Goal: Task Accomplishment & Management: Manage account settings

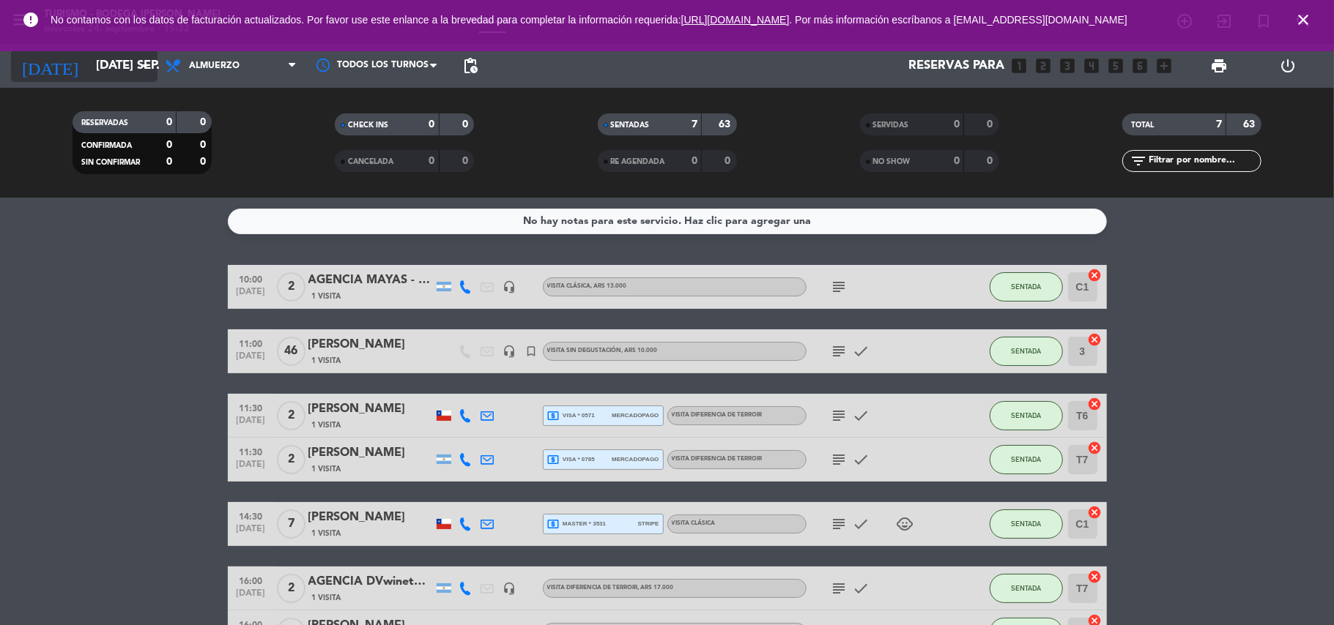
click at [127, 70] on input "[DATE] sep." at bounding box center [168, 66] width 158 height 29
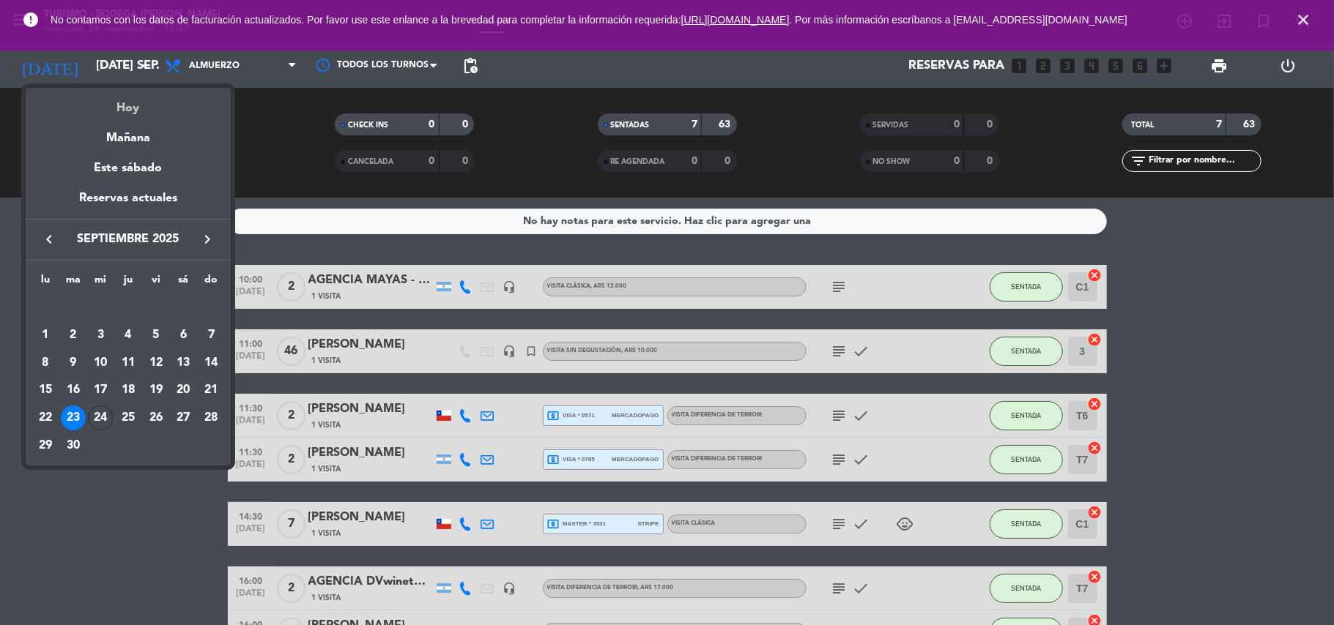
click at [170, 103] on div "Hoy" at bounding box center [128, 103] width 205 height 30
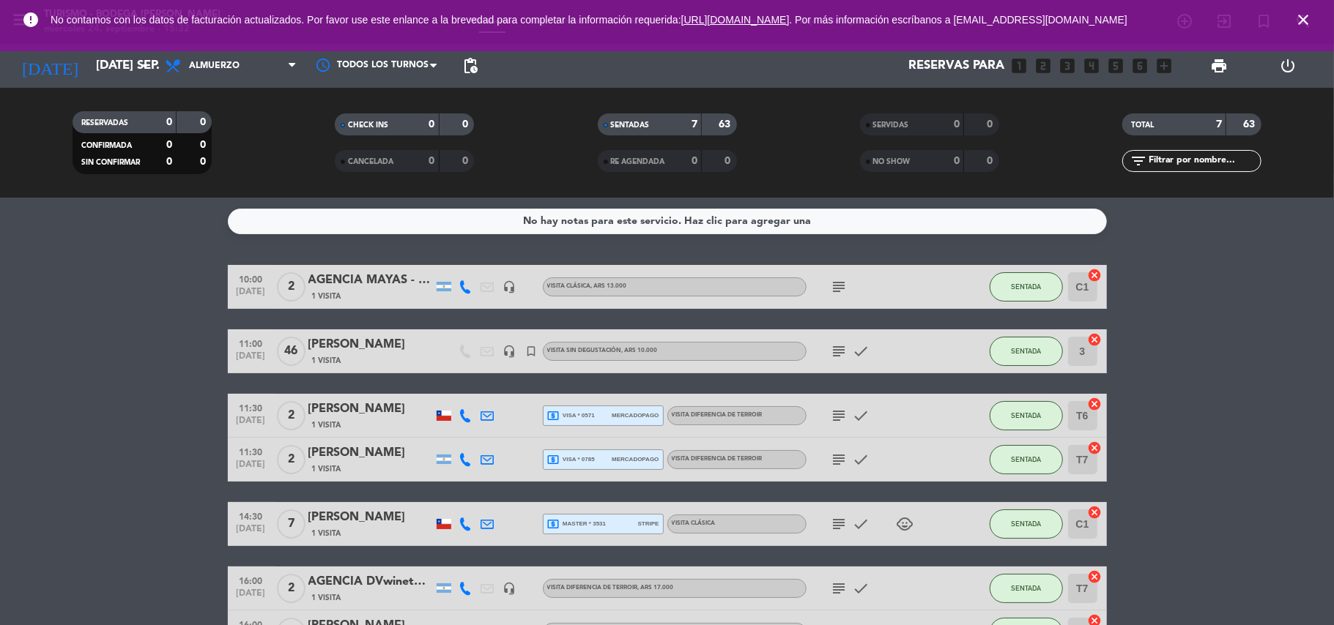
type input "mié. [DATE]"
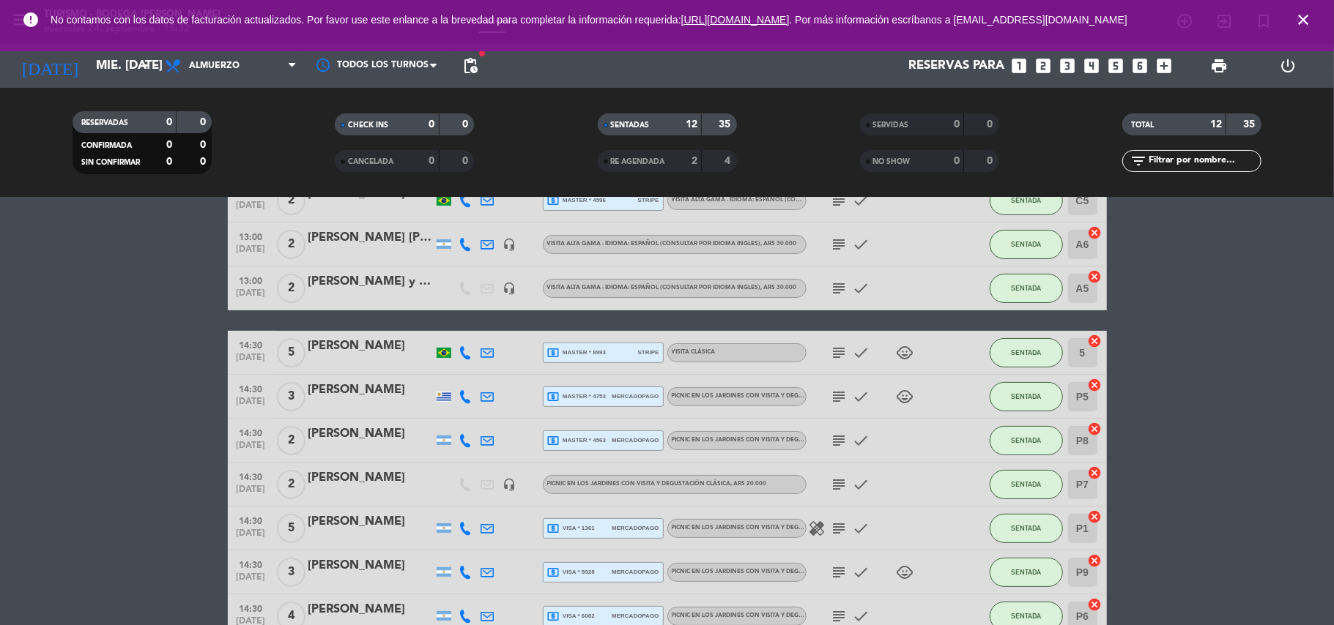
scroll to position [280, 0]
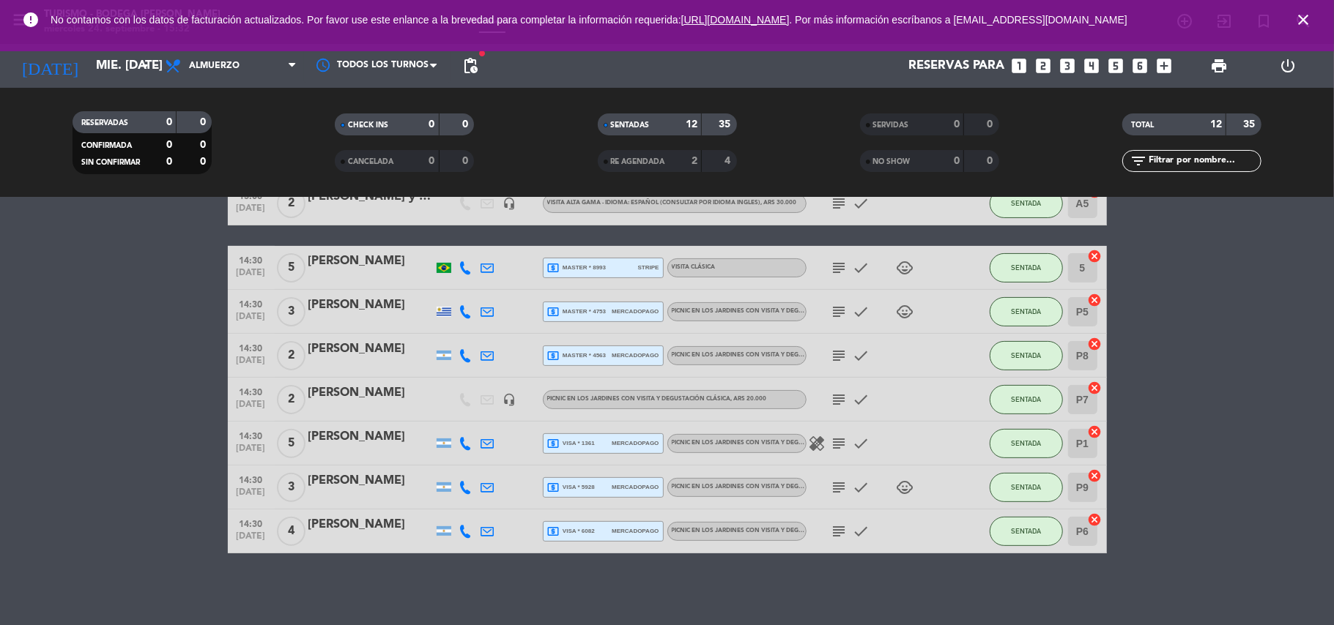
click at [1310, 18] on icon "close" at bounding box center [1303, 20] width 18 height 18
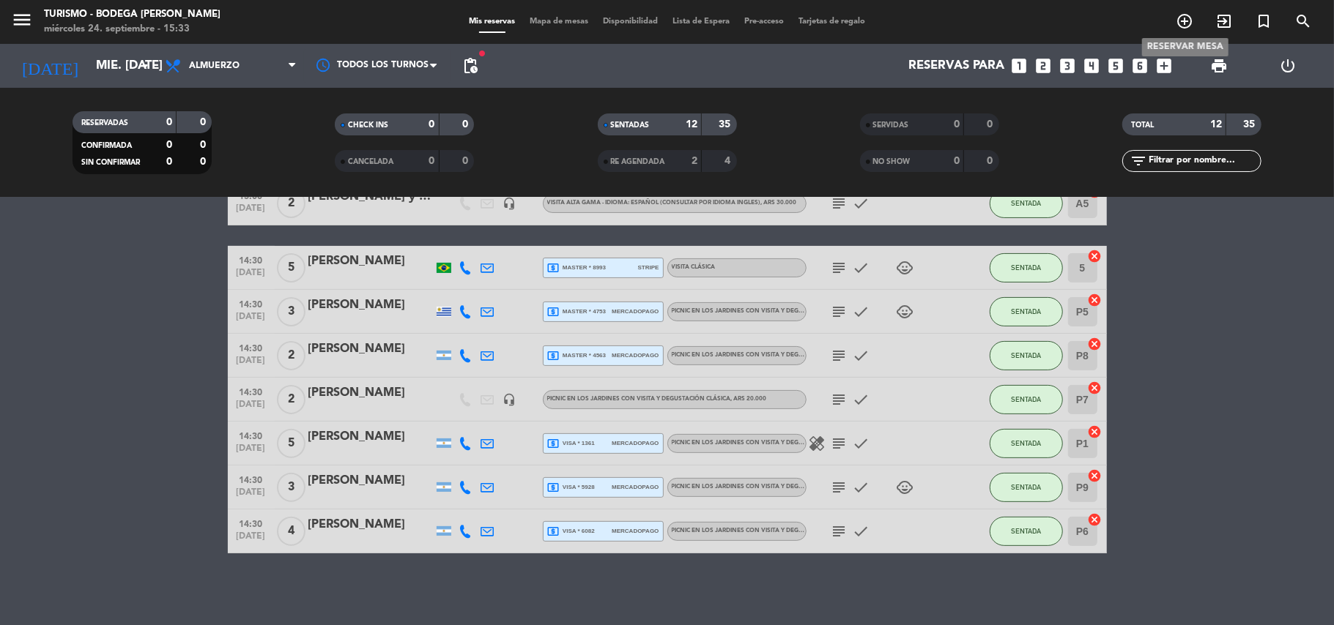
drag, startPoint x: 1188, startPoint y: 18, endPoint x: 1099, endPoint y: 26, distance: 89.7
click at [1187, 18] on icon "add_circle_outline" at bounding box center [1185, 21] width 18 height 18
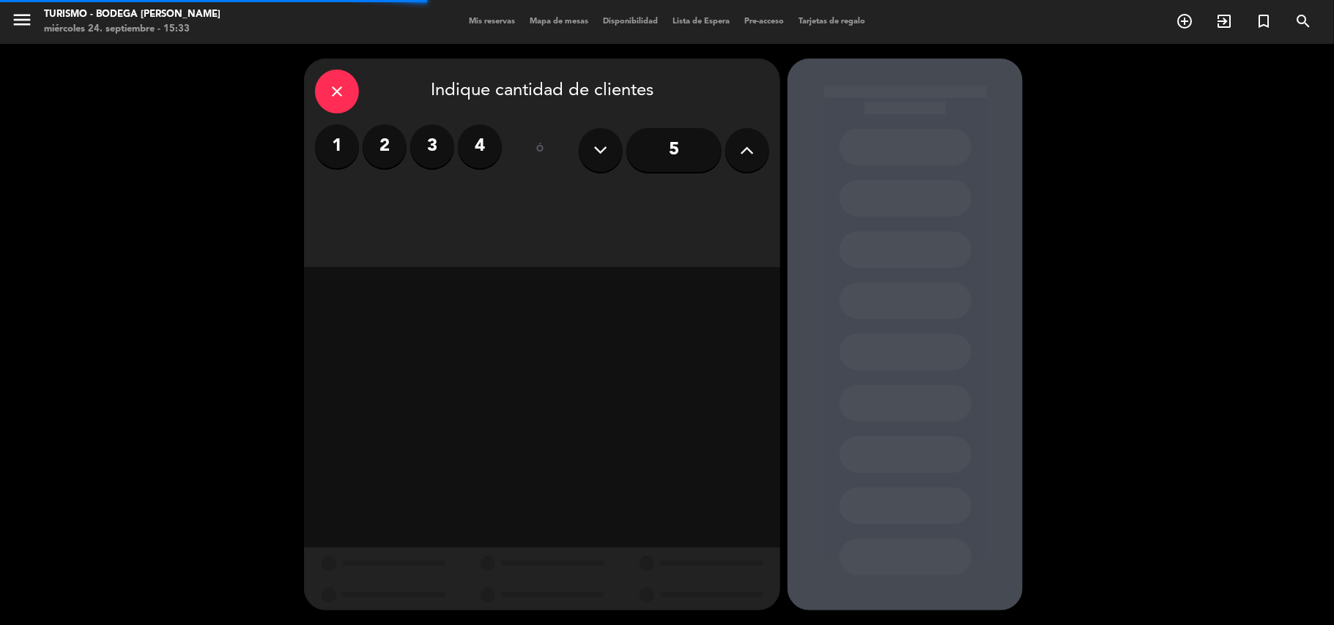
click at [425, 142] on label "3" at bounding box center [432, 147] width 44 height 44
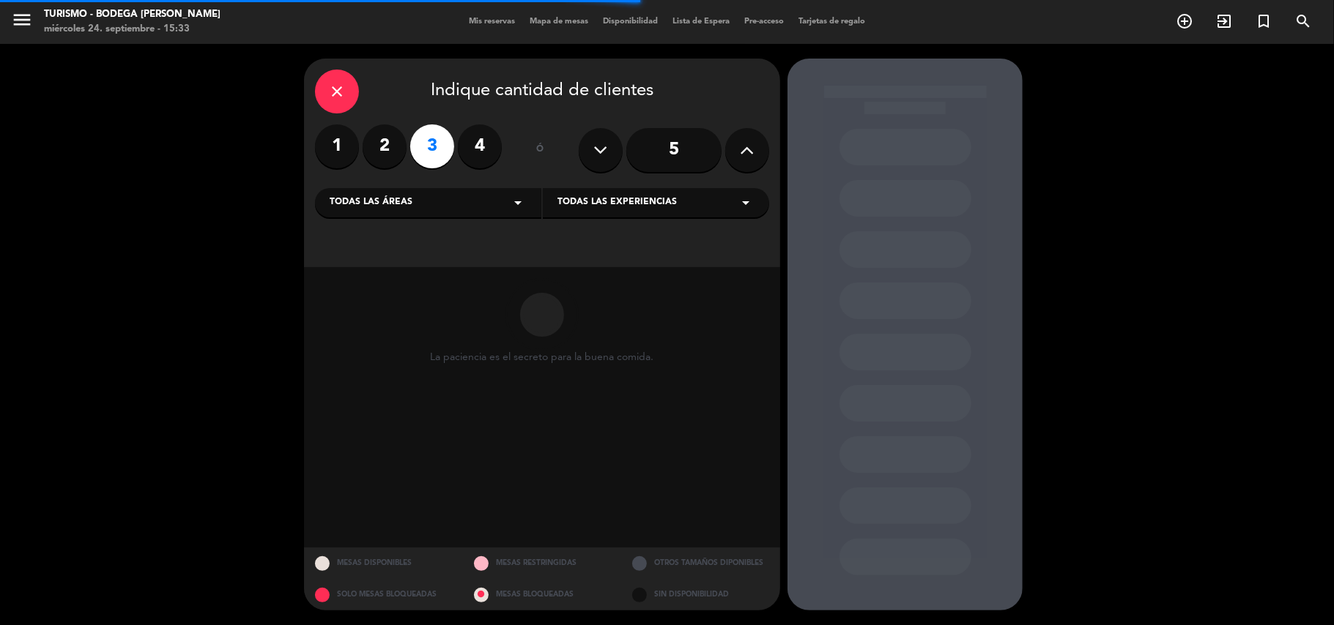
click at [584, 198] on span "Todas las experiencias" at bounding box center [616, 203] width 119 height 15
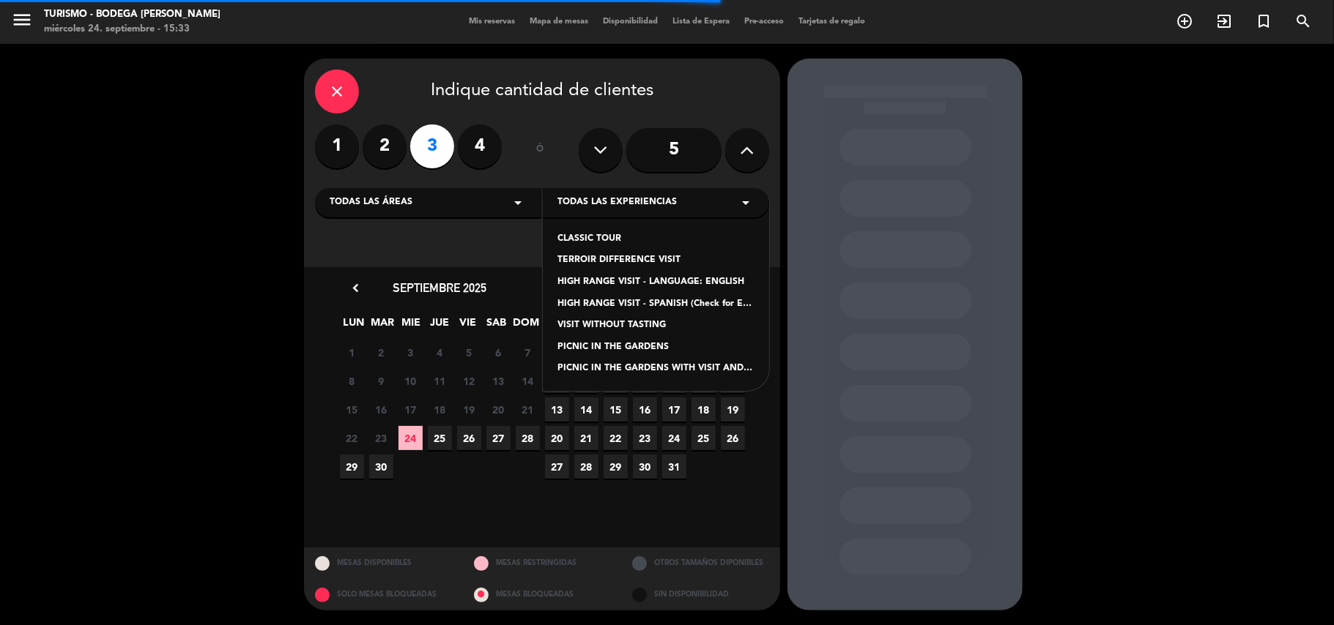
click at [593, 237] on div "CLASSIC TOUR" at bounding box center [655, 239] width 197 height 15
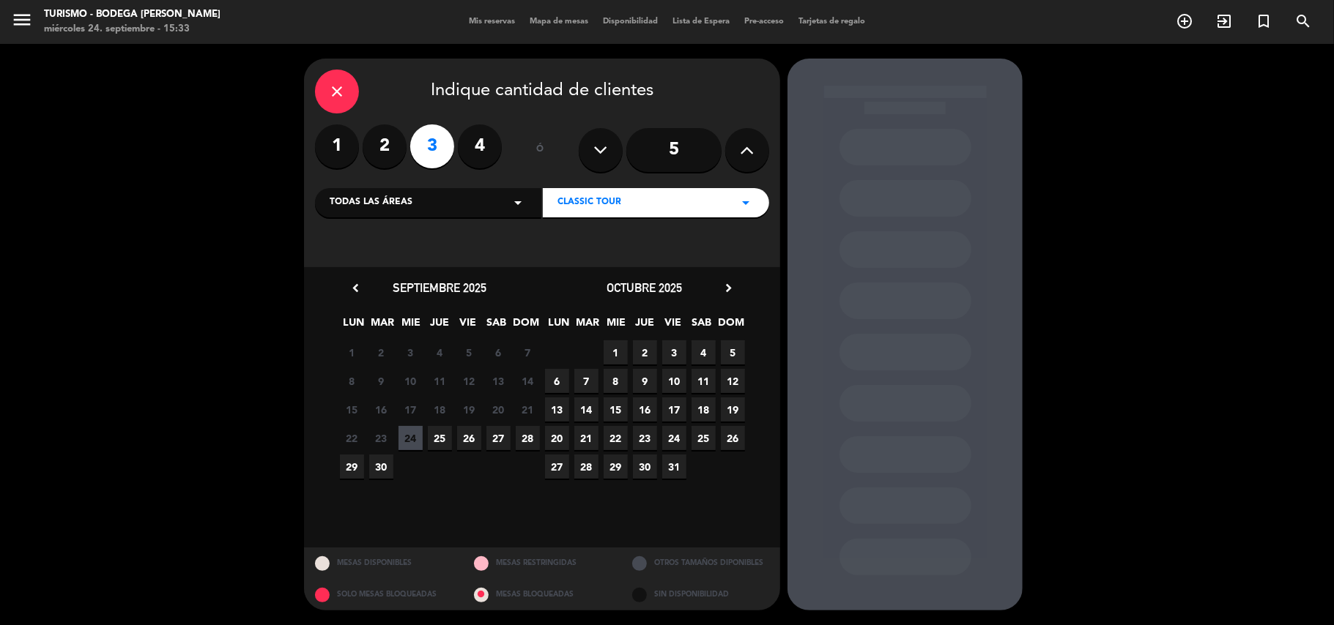
click at [445, 434] on span "25" at bounding box center [440, 438] width 24 height 24
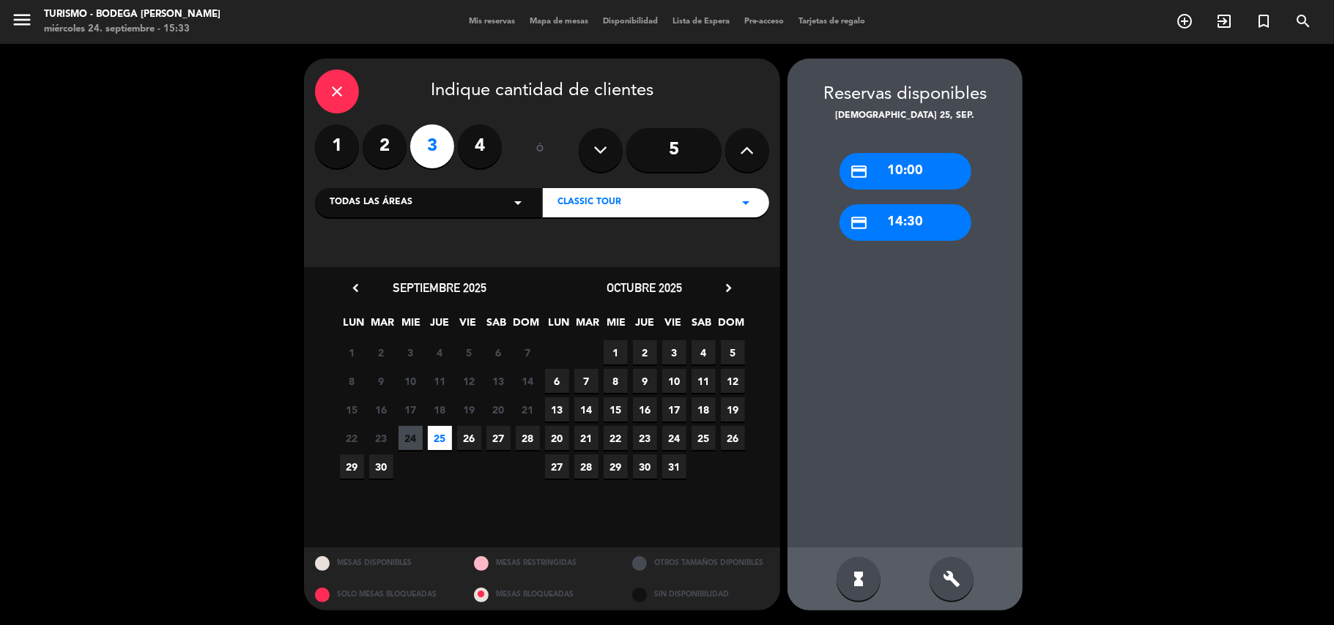
drag, startPoint x: 907, startPoint y: 168, endPoint x: 574, endPoint y: 188, distance: 333.1
click at [897, 171] on div "credit_card 10:00" at bounding box center [905, 171] width 132 height 37
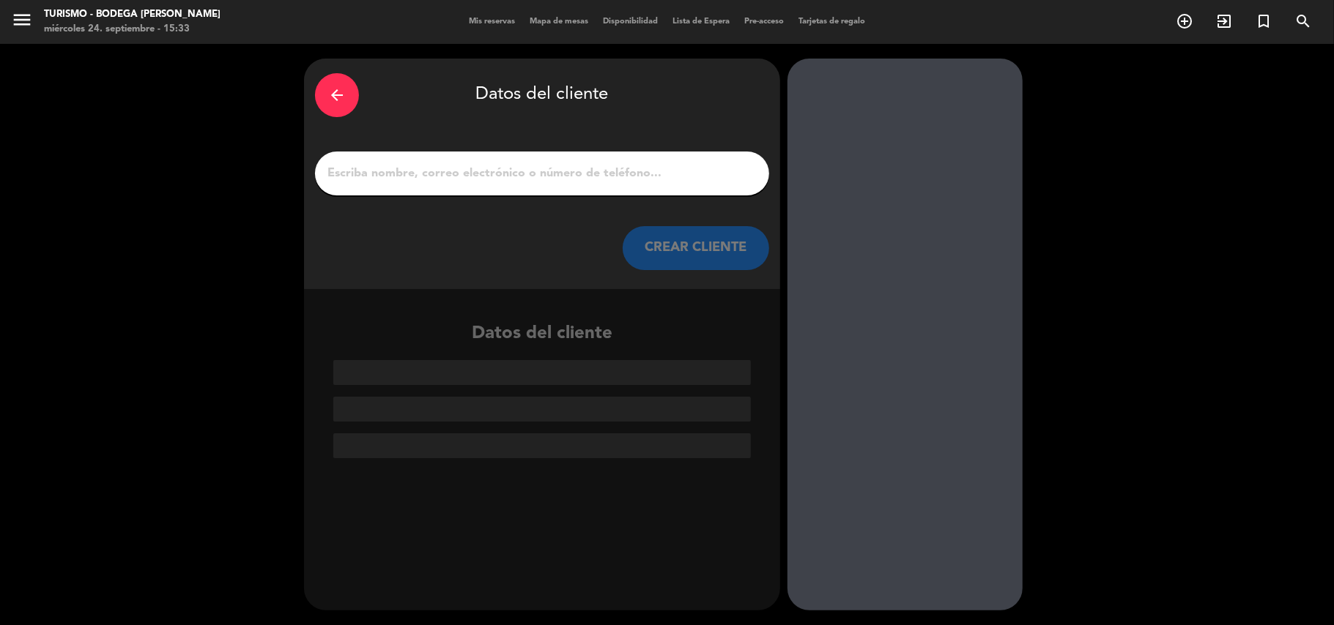
drag, startPoint x: 551, startPoint y: 176, endPoint x: 569, endPoint y: 153, distance: 29.2
click at [551, 176] on input "1" at bounding box center [542, 173] width 432 height 21
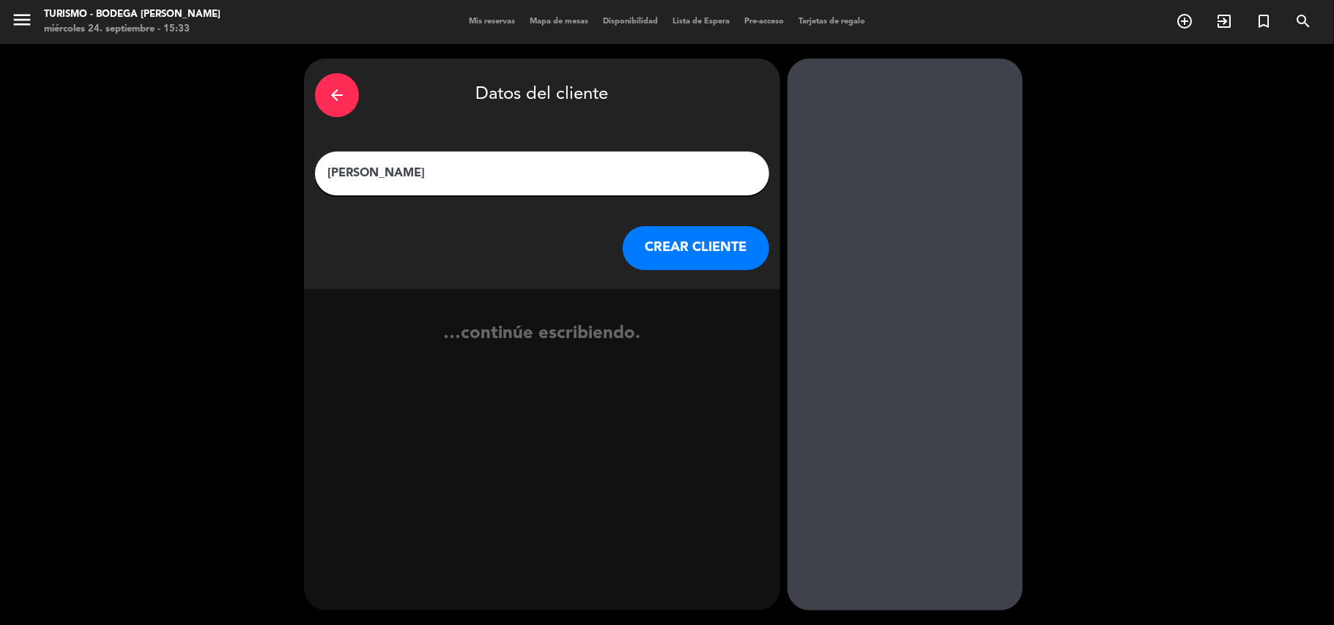
type input "[PERSON_NAME]"
click at [678, 239] on button "CREAR CLIENTE" at bounding box center [696, 248] width 146 height 44
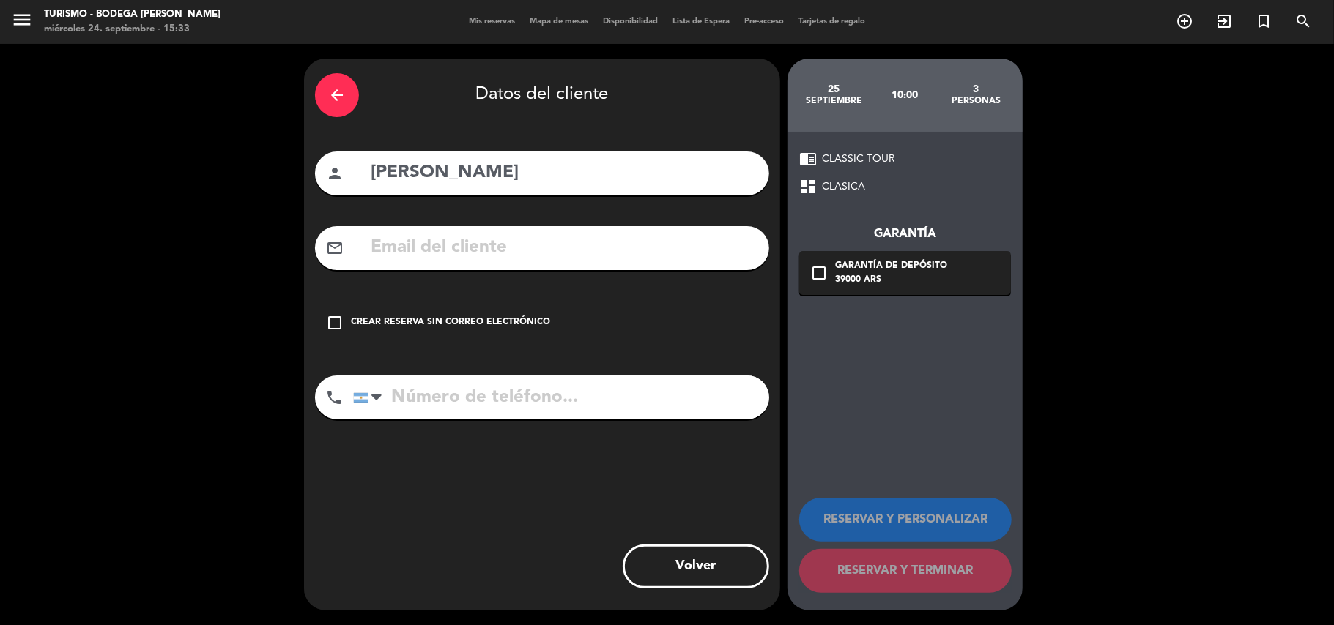
click at [561, 305] on div "check_box_outline_blank Crear reserva sin correo electrónico" at bounding box center [542, 323] width 454 height 44
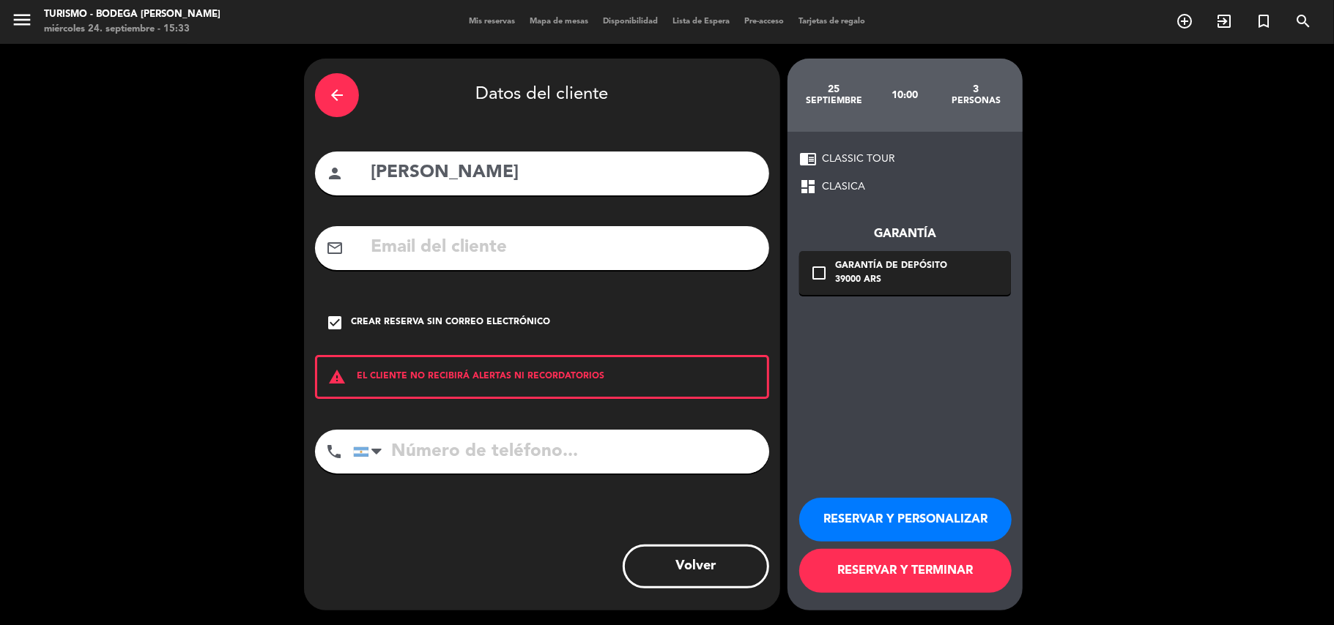
click at [909, 513] on button "RESERVAR Y PERSONALIZAR" at bounding box center [905, 520] width 212 height 44
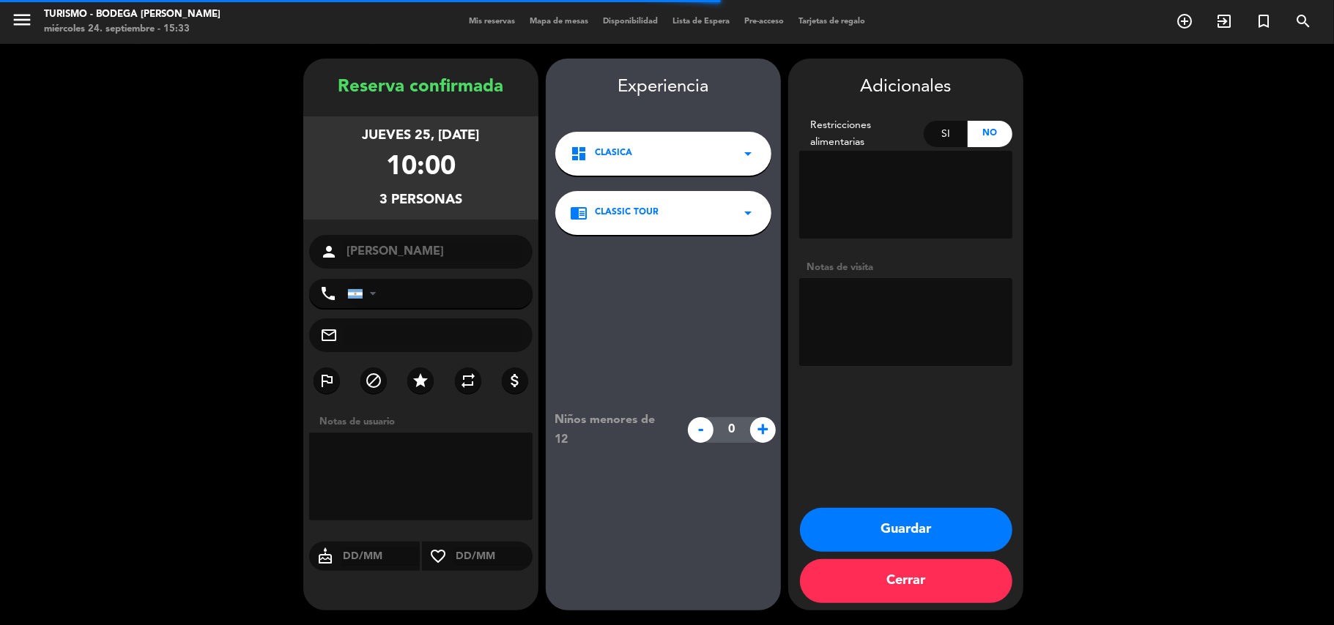
click at [875, 522] on button "Guardar" at bounding box center [906, 530] width 212 height 44
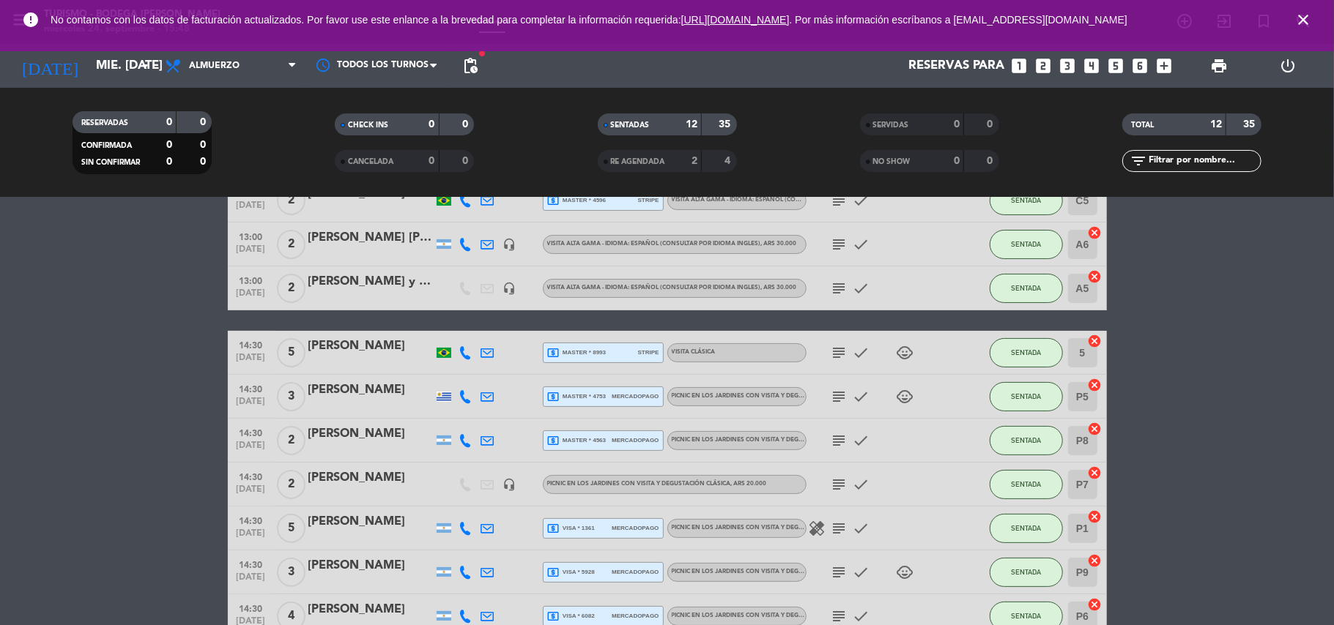
scroll to position [280, 0]
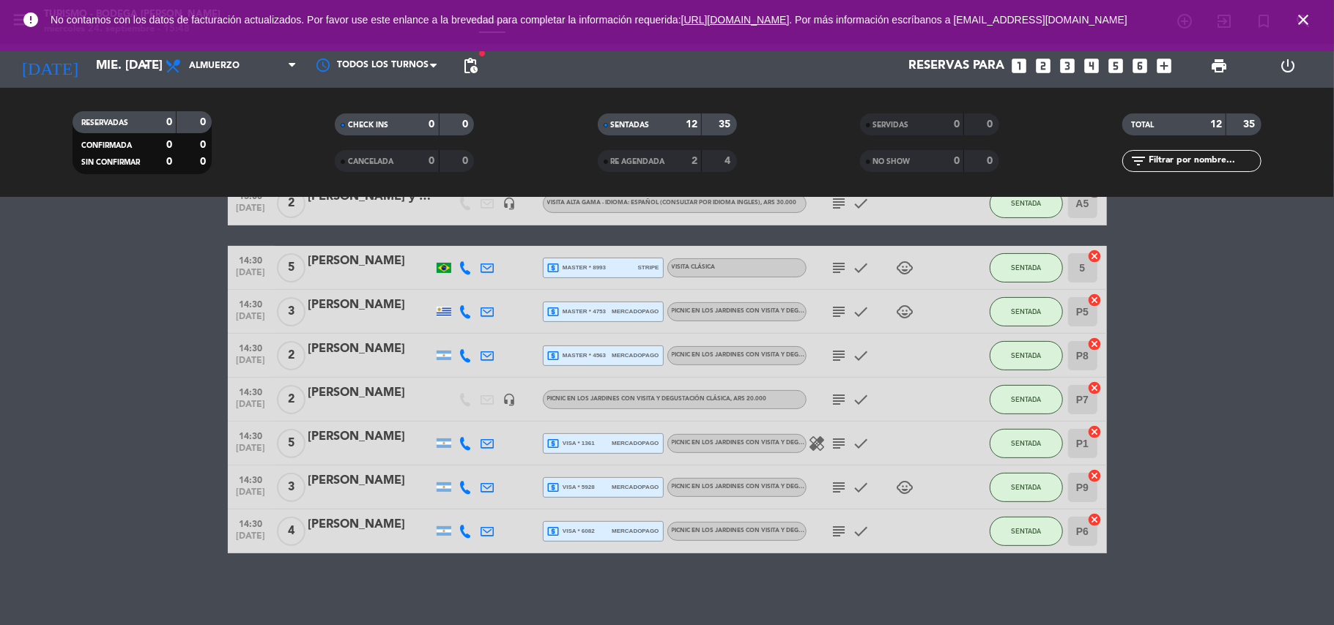
click at [332, 472] on div "[PERSON_NAME]" at bounding box center [370, 481] width 125 height 19
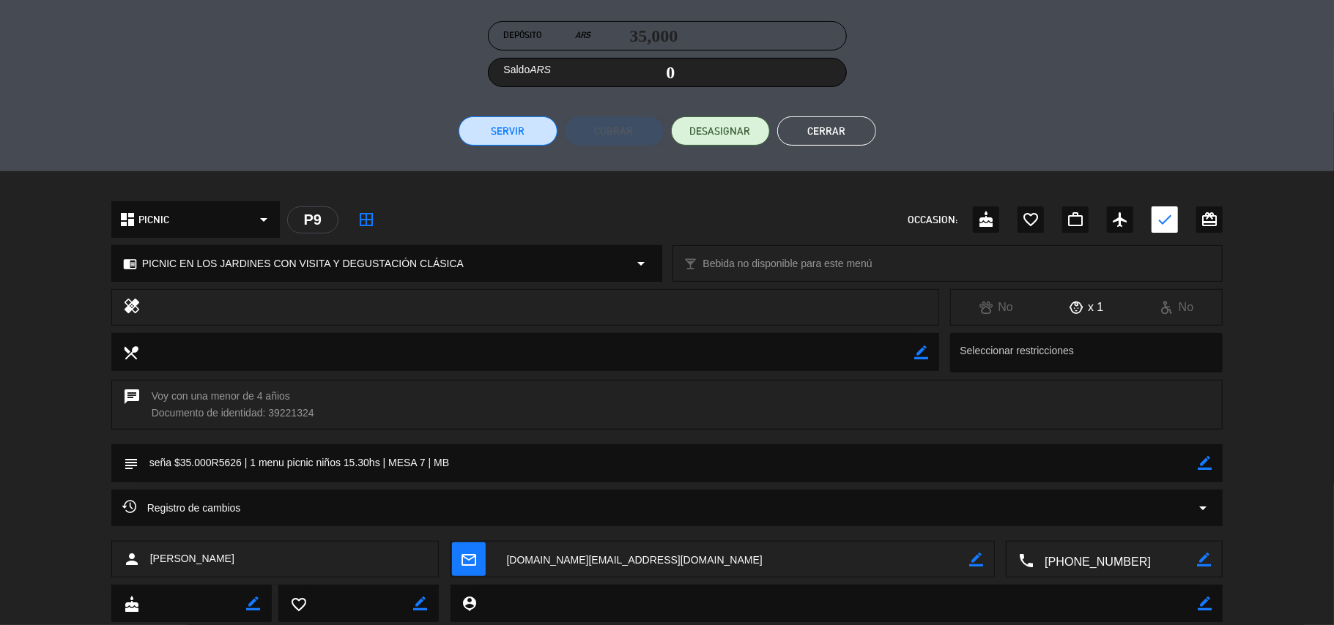
scroll to position [300, 0]
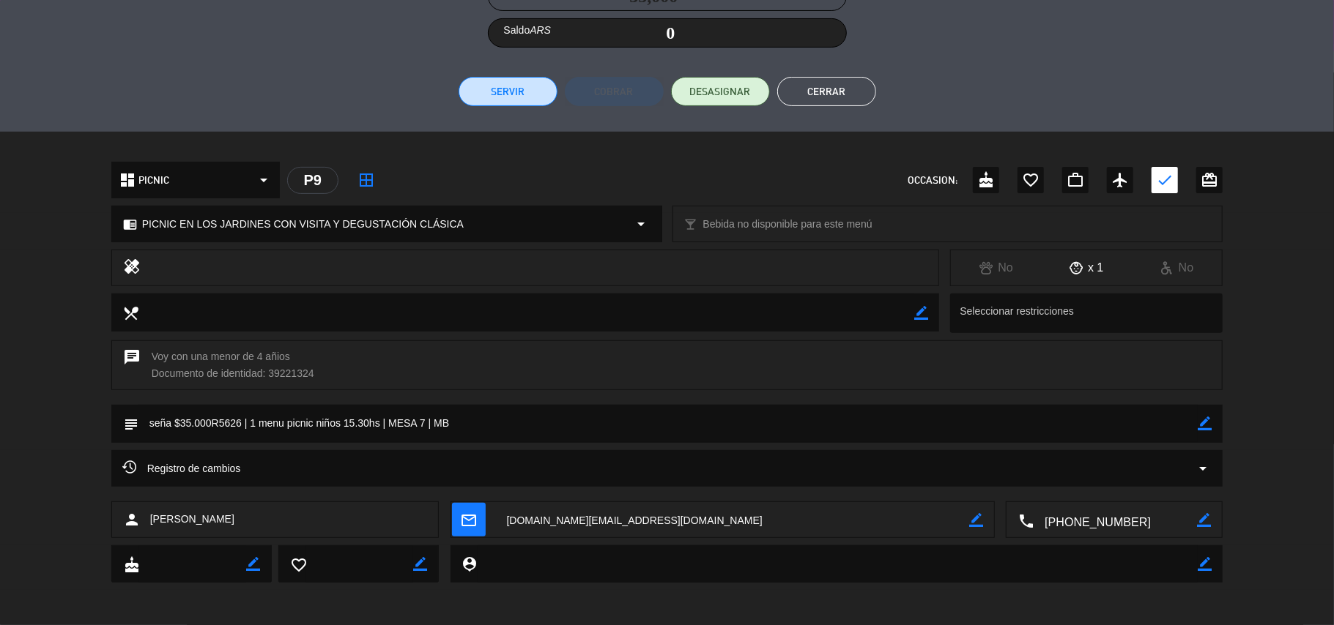
click at [1203, 420] on icon "border_color" at bounding box center [1205, 424] width 14 height 14
click at [751, 417] on textarea at bounding box center [668, 423] width 1060 height 37
type textarea "seña $35.000R5626 | 1 menu picnic niños 15.30hs | MESA 7 | CHd"
click at [1208, 417] on icon at bounding box center [1205, 424] width 14 height 14
click at [864, 92] on button "Cerrar" at bounding box center [826, 91] width 99 height 29
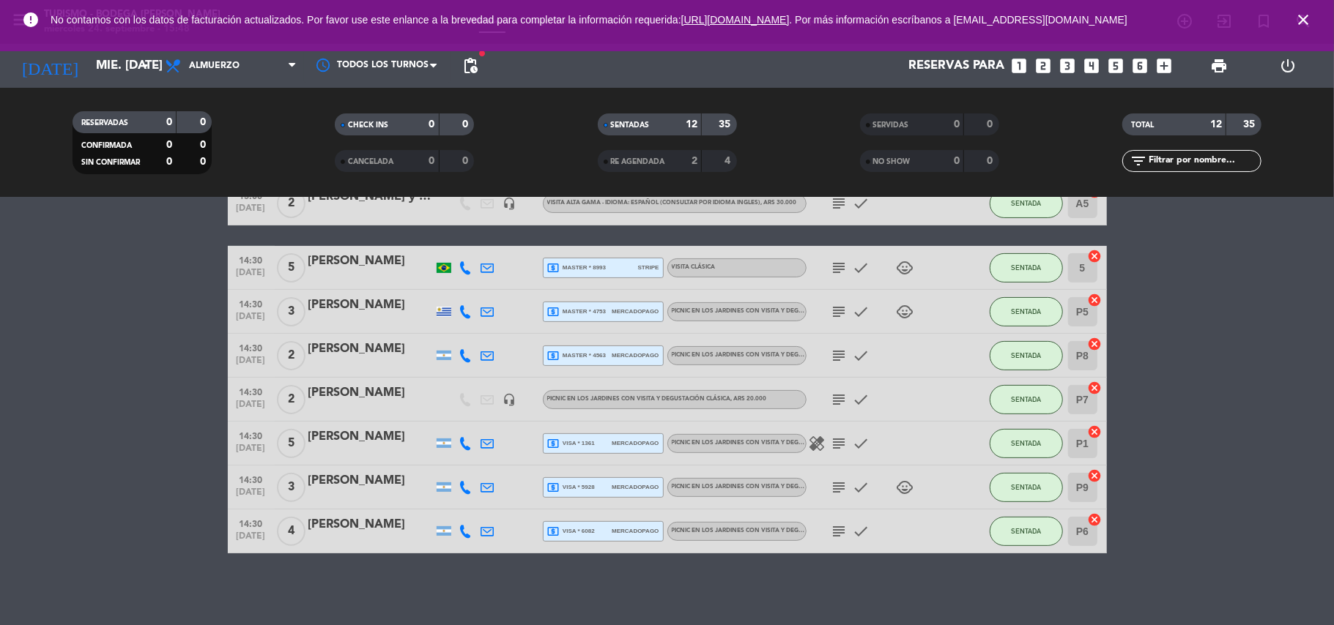
click at [350, 448] on div at bounding box center [370, 454] width 125 height 12
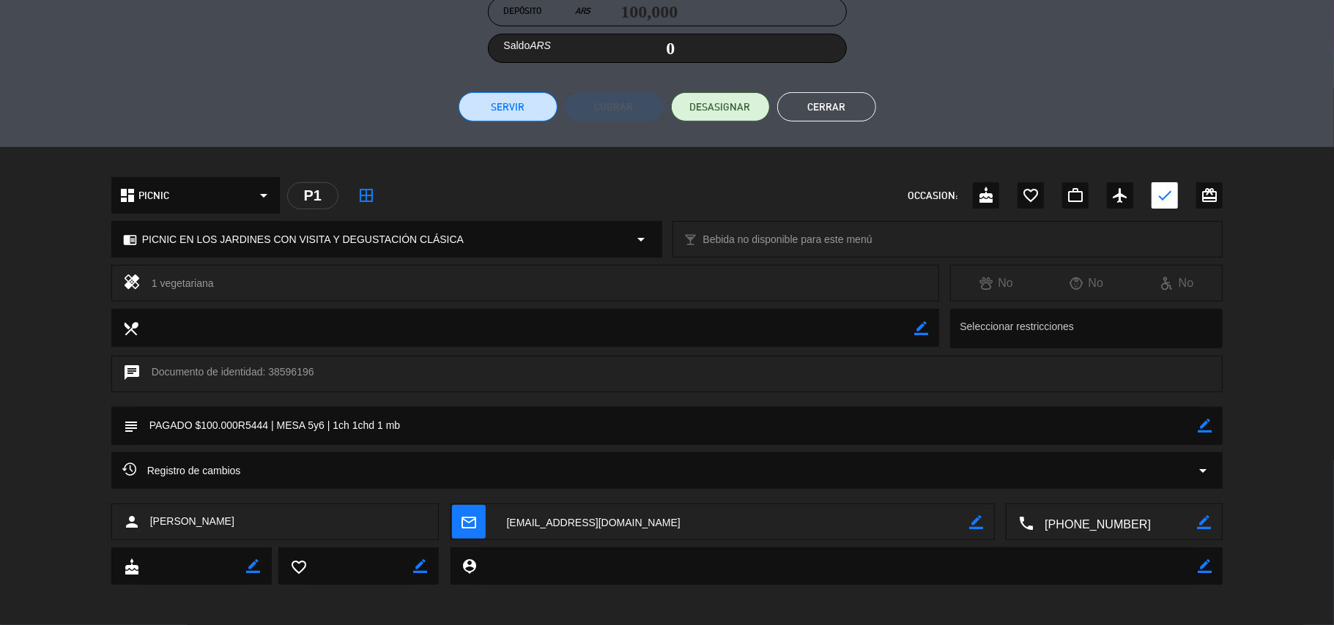
scroll to position [288, 0]
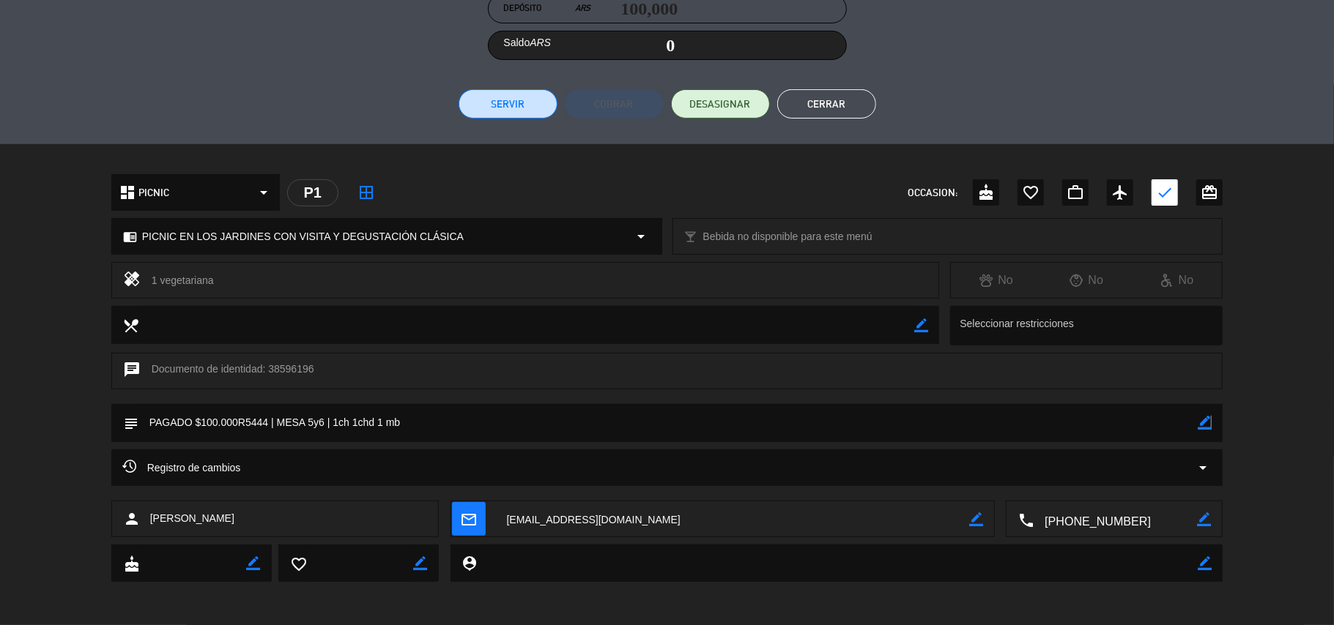
click at [1207, 423] on icon "border_color" at bounding box center [1205, 423] width 14 height 14
drag, startPoint x: 402, startPoint y: 428, endPoint x: 335, endPoint y: 423, distance: 67.6
click at [335, 423] on textarea at bounding box center [668, 422] width 1060 height 37
type textarea "PAGADO $100.000R5444 | MESA 5y6 | 2MB + 2 CH"
click at [1205, 420] on icon at bounding box center [1205, 423] width 14 height 14
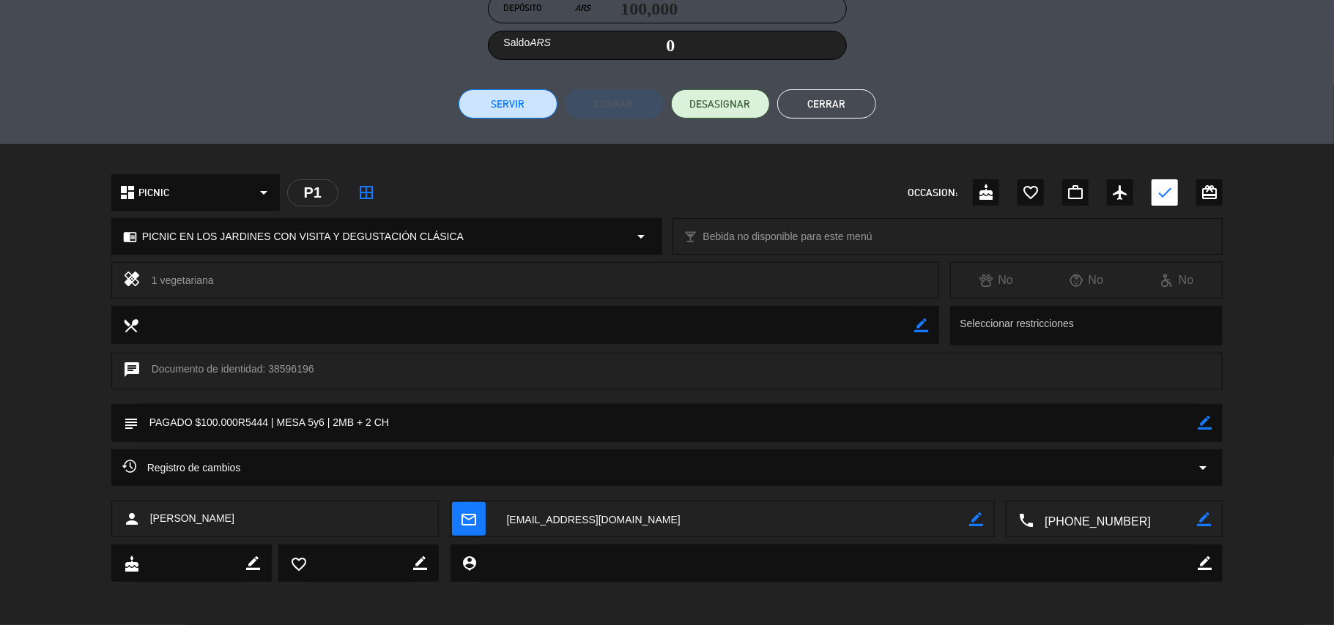
click at [816, 109] on button "Cerrar" at bounding box center [826, 103] width 99 height 29
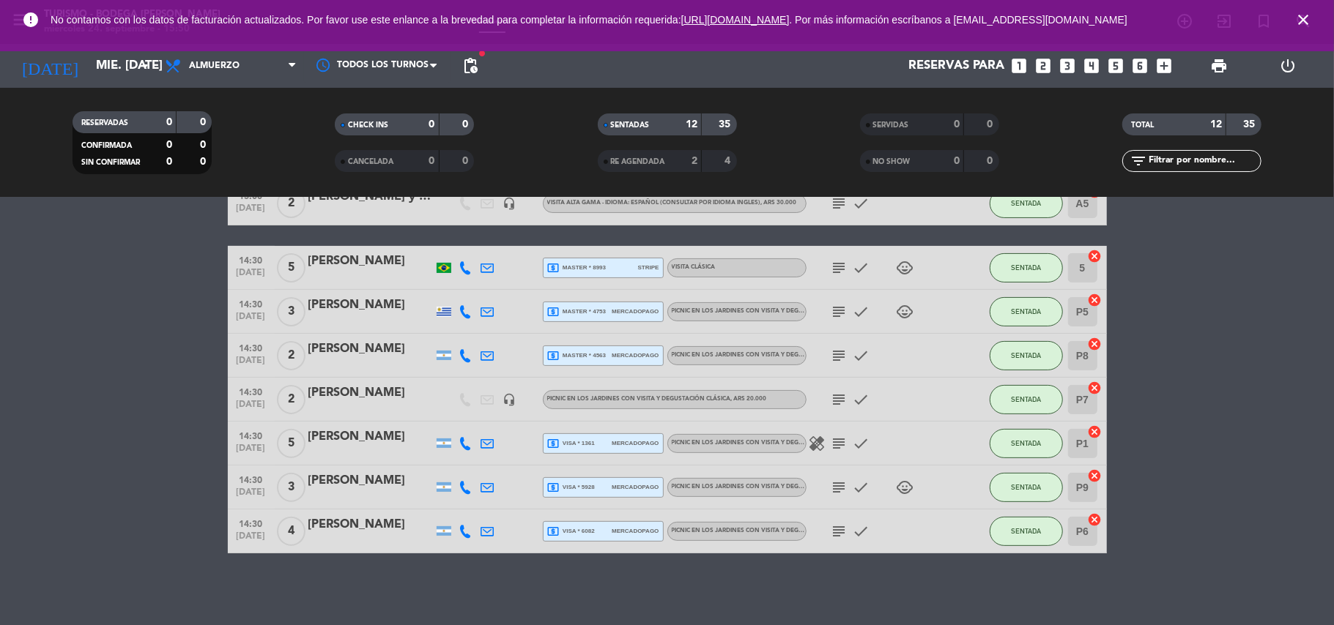
click at [338, 530] on div "[PERSON_NAME]" at bounding box center [370, 525] width 125 height 19
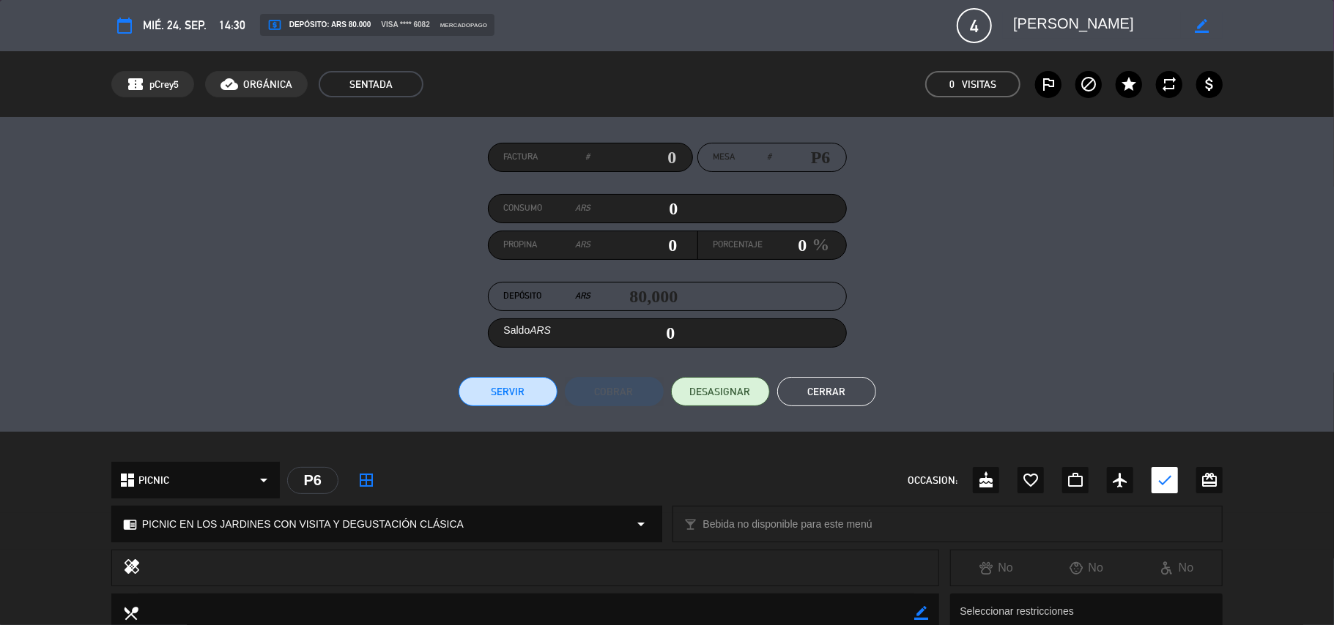
click at [845, 381] on button "Cerrar" at bounding box center [826, 391] width 99 height 29
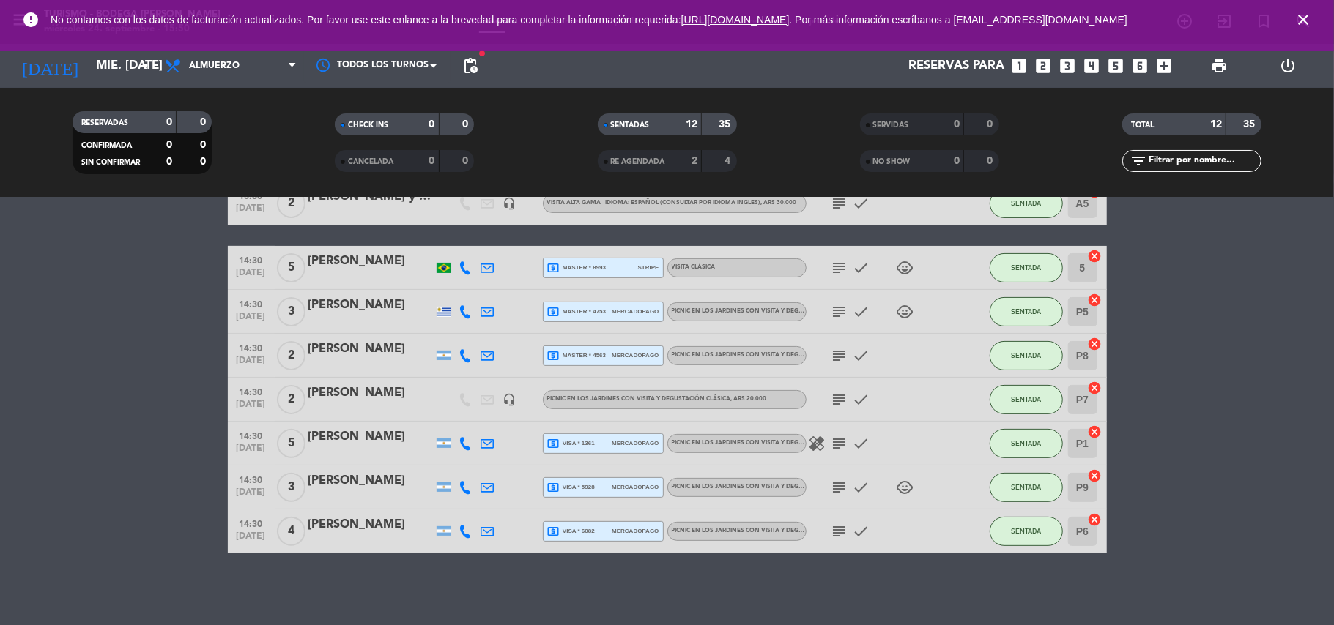
click at [375, 354] on div "[PERSON_NAME]" at bounding box center [370, 349] width 125 height 19
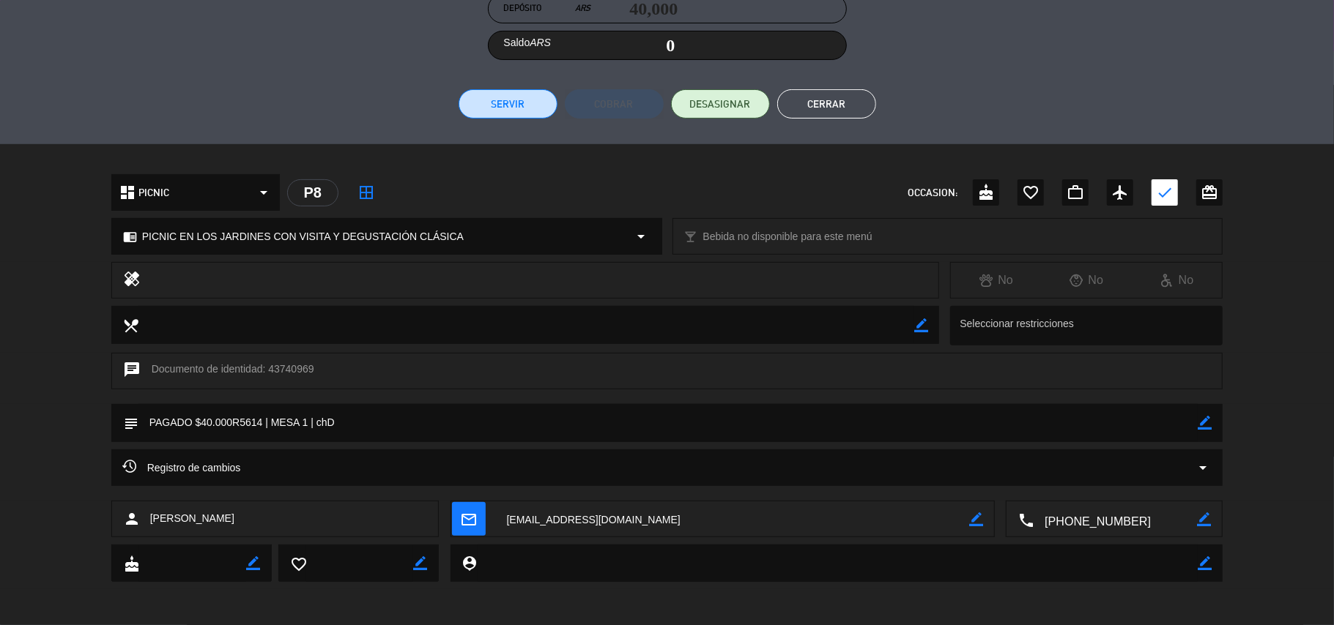
drag, startPoint x: 1205, startPoint y: 426, endPoint x: 1191, endPoint y: 420, distance: 14.8
click at [1204, 423] on icon "border_color" at bounding box center [1205, 423] width 14 height 14
click at [1185, 420] on textarea at bounding box center [668, 422] width 1060 height 37
type textarea "PAGADO $40.000R5614 | MESA 1 | MB"
click at [1211, 423] on icon at bounding box center [1205, 423] width 14 height 14
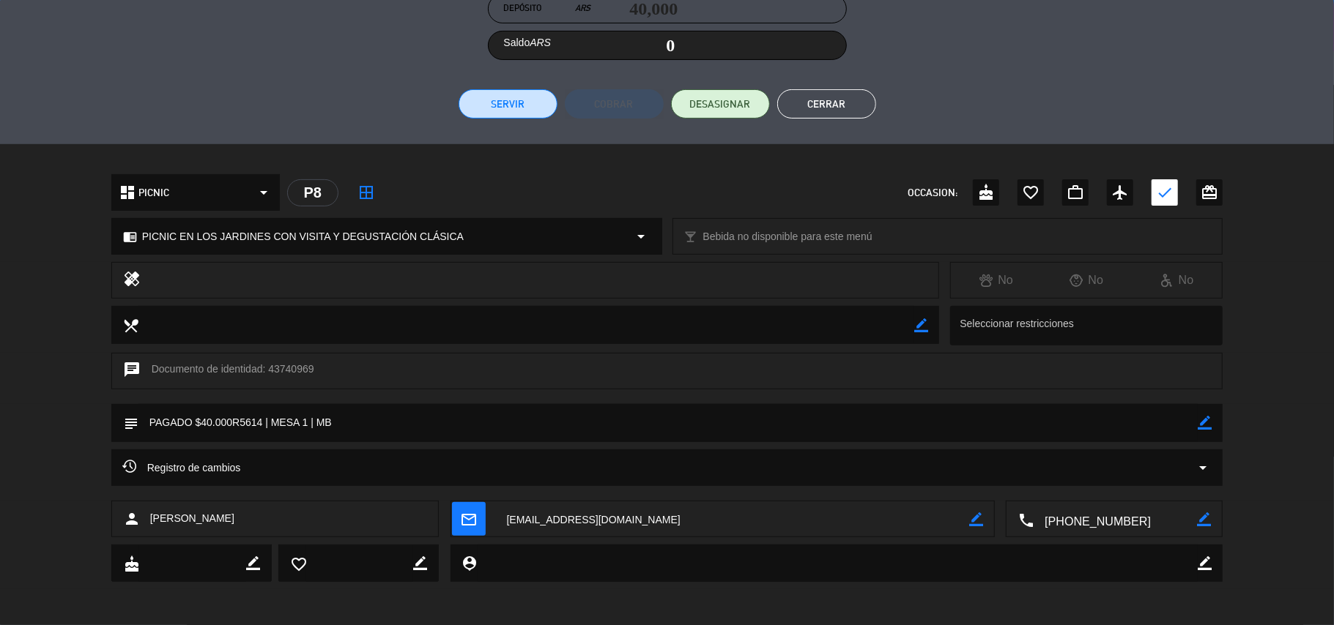
click at [815, 103] on button "Cerrar" at bounding box center [826, 103] width 99 height 29
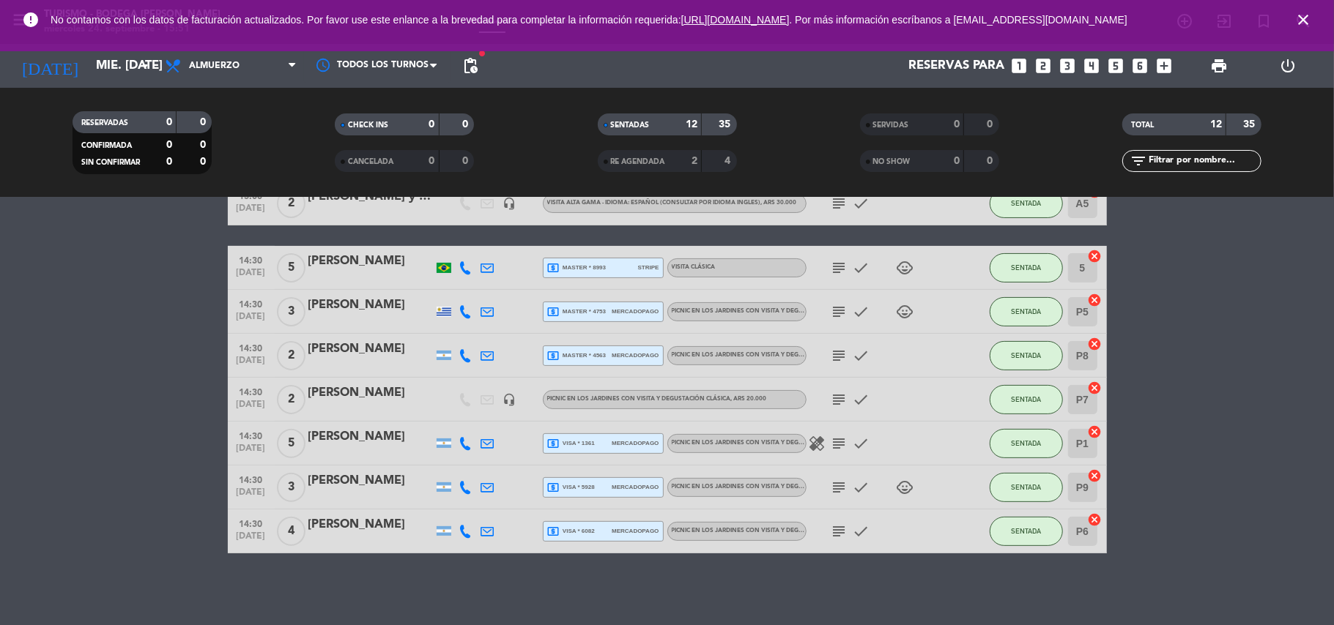
click at [363, 396] on div "[PERSON_NAME]" at bounding box center [370, 393] width 125 height 19
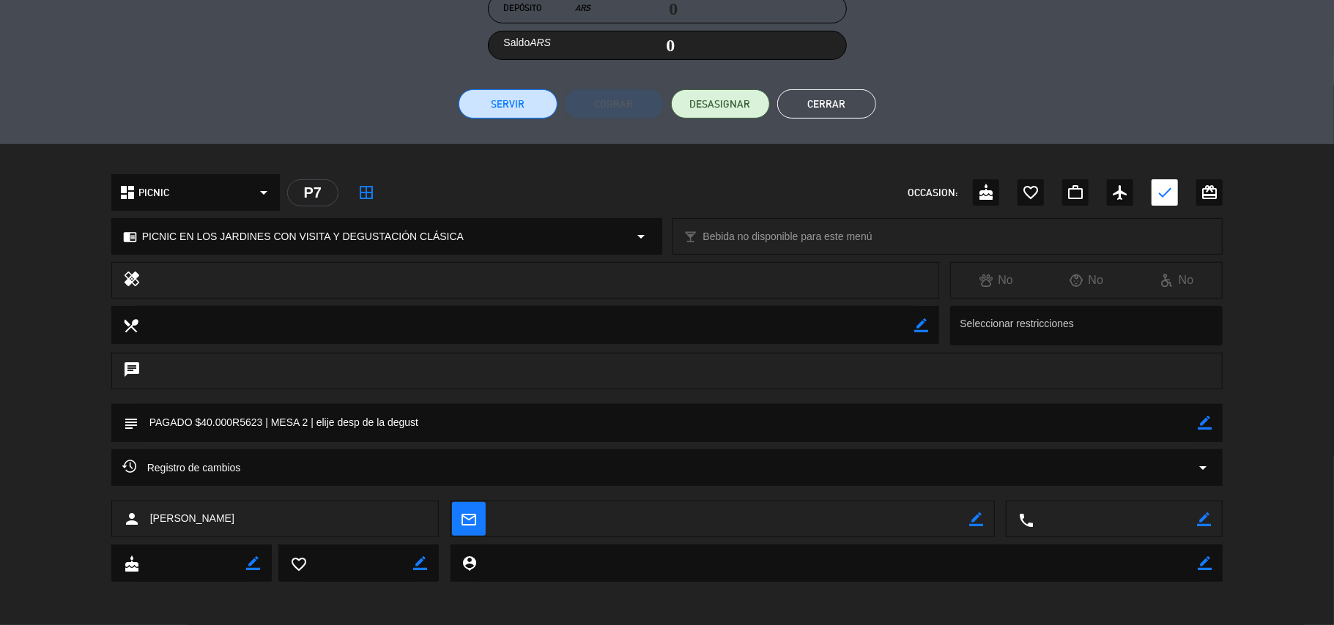
click at [1217, 416] on div "subject border_color" at bounding box center [667, 423] width 1112 height 38
click at [1213, 419] on div "subject border_color" at bounding box center [667, 423] width 1112 height 38
drag, startPoint x: 1208, startPoint y: 423, endPoint x: 921, endPoint y: 405, distance: 286.9
click at [1204, 423] on icon "border_color" at bounding box center [1205, 423] width 14 height 14
type textarea "PAGADO $40.000R5623 | MESA 2 | CH"
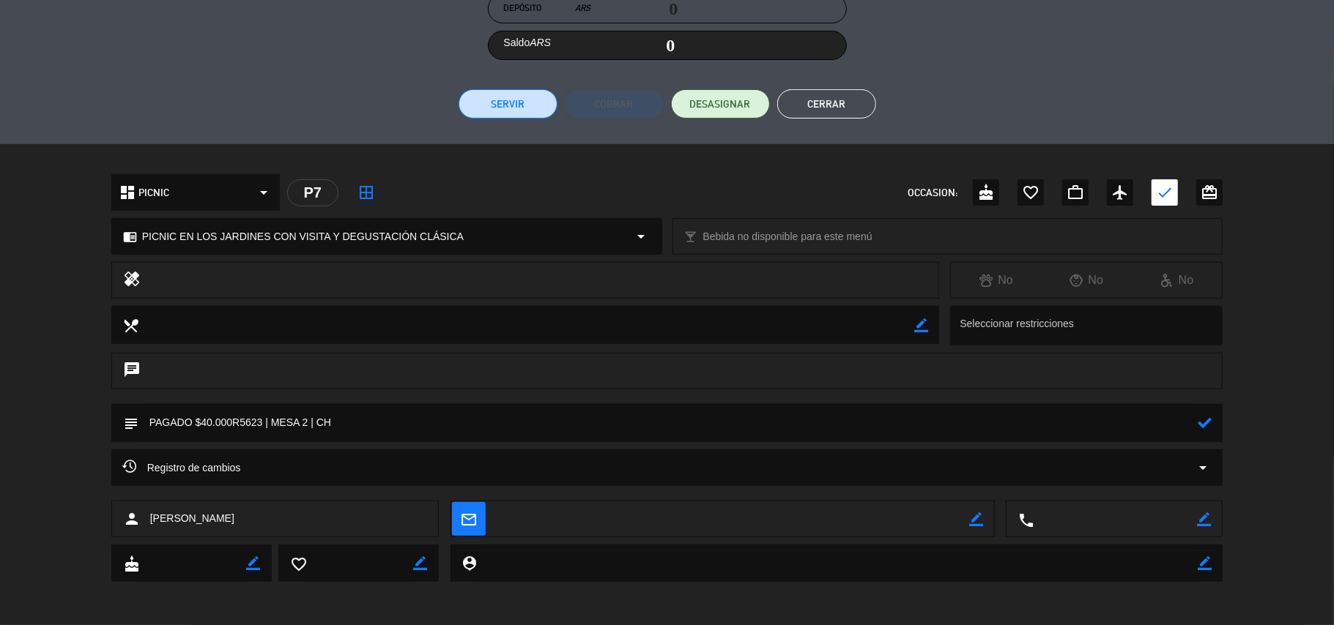
click at [1210, 425] on icon at bounding box center [1205, 423] width 14 height 14
click at [813, 94] on button "Cerrar" at bounding box center [826, 103] width 99 height 29
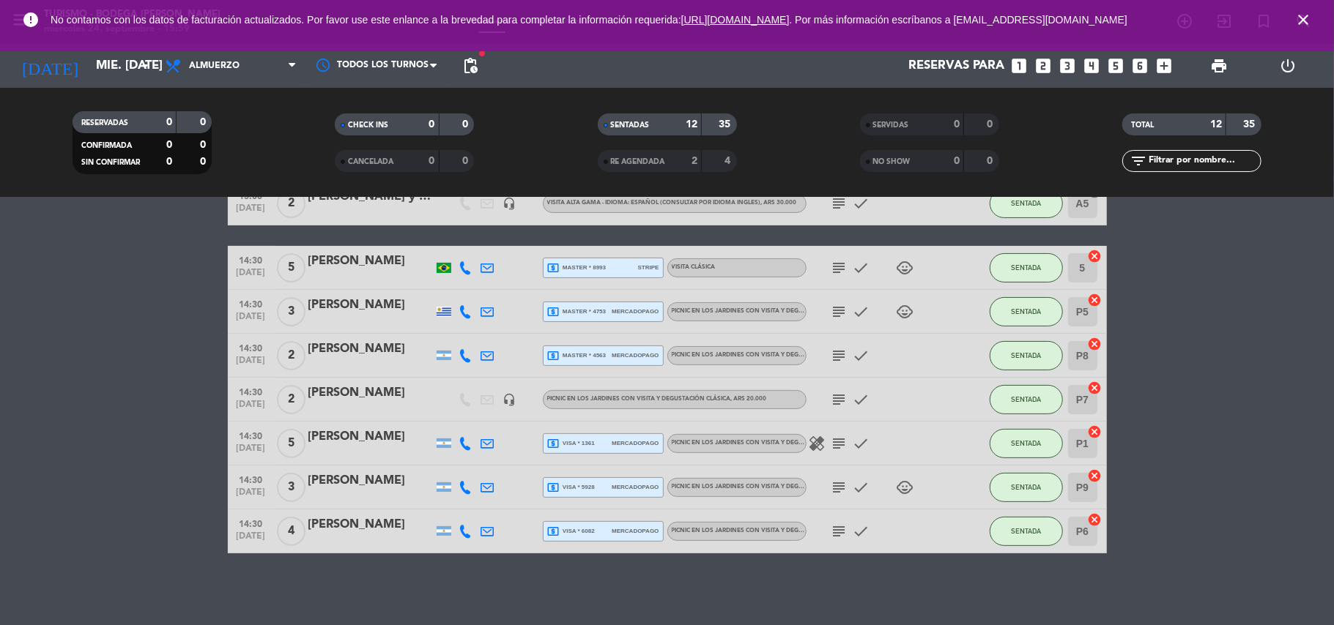
click at [1304, 21] on icon "close" at bounding box center [1303, 20] width 18 height 18
